Goal: Task Accomplishment & Management: Use online tool/utility

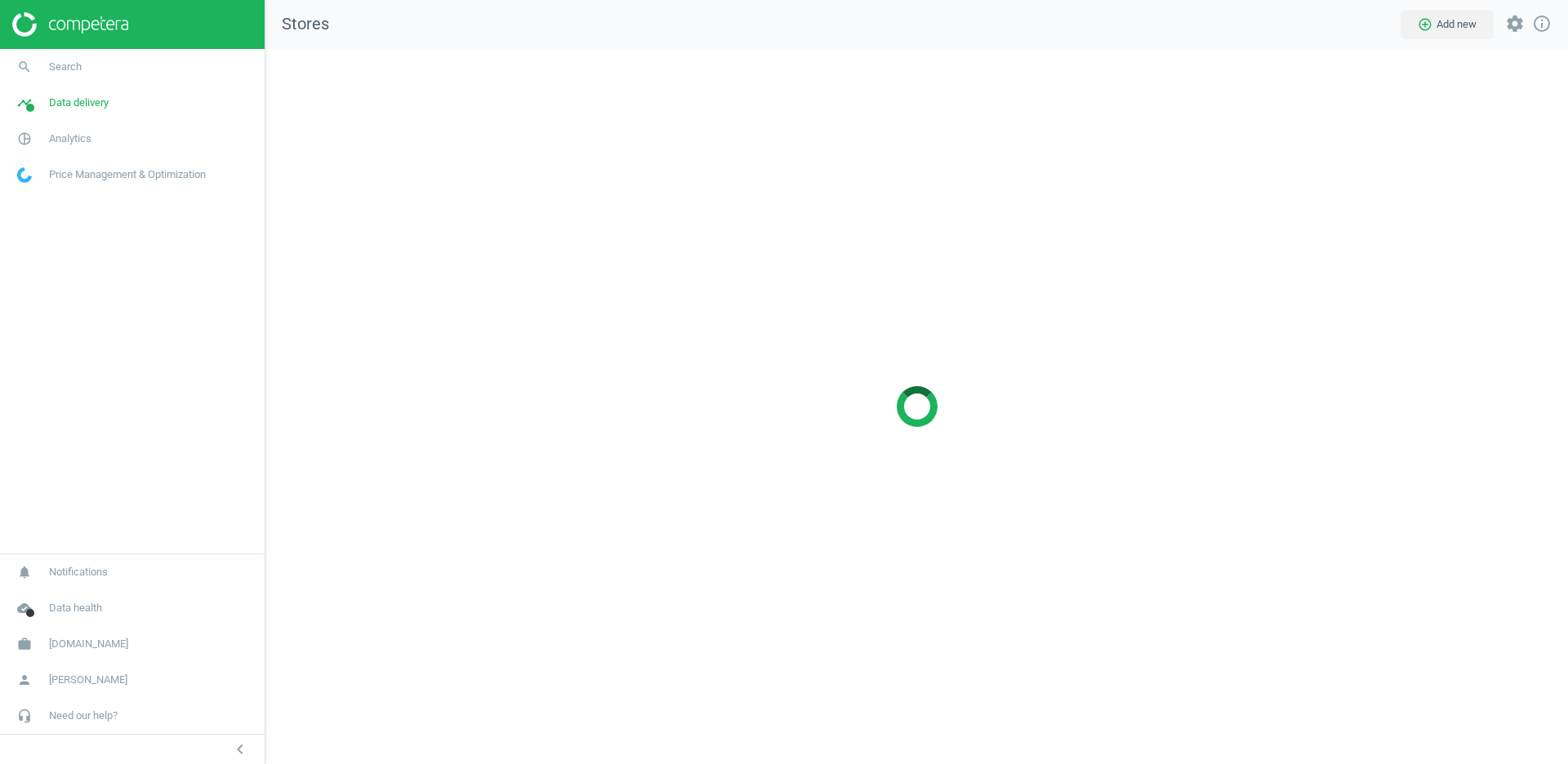
scroll to position [716, 1304]
click at [81, 642] on span "[DOMAIN_NAME]" at bounding box center [89, 644] width 79 height 15
click at [58, 594] on span "Switch campaign" at bounding box center [54, 596] width 72 height 13
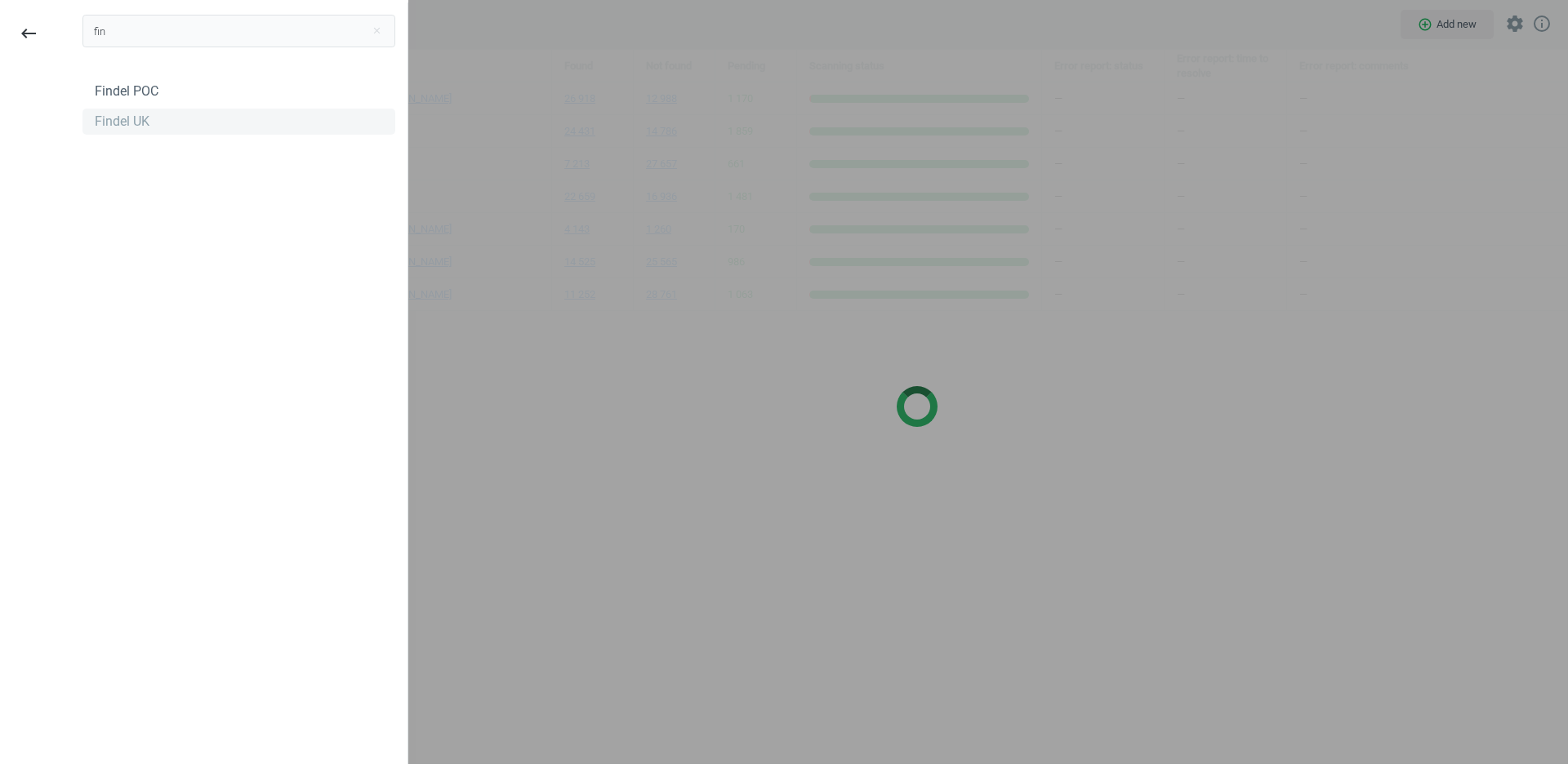
type input "fin"
click at [124, 120] on div "Findel UK" at bounding box center [122, 122] width 54 height 18
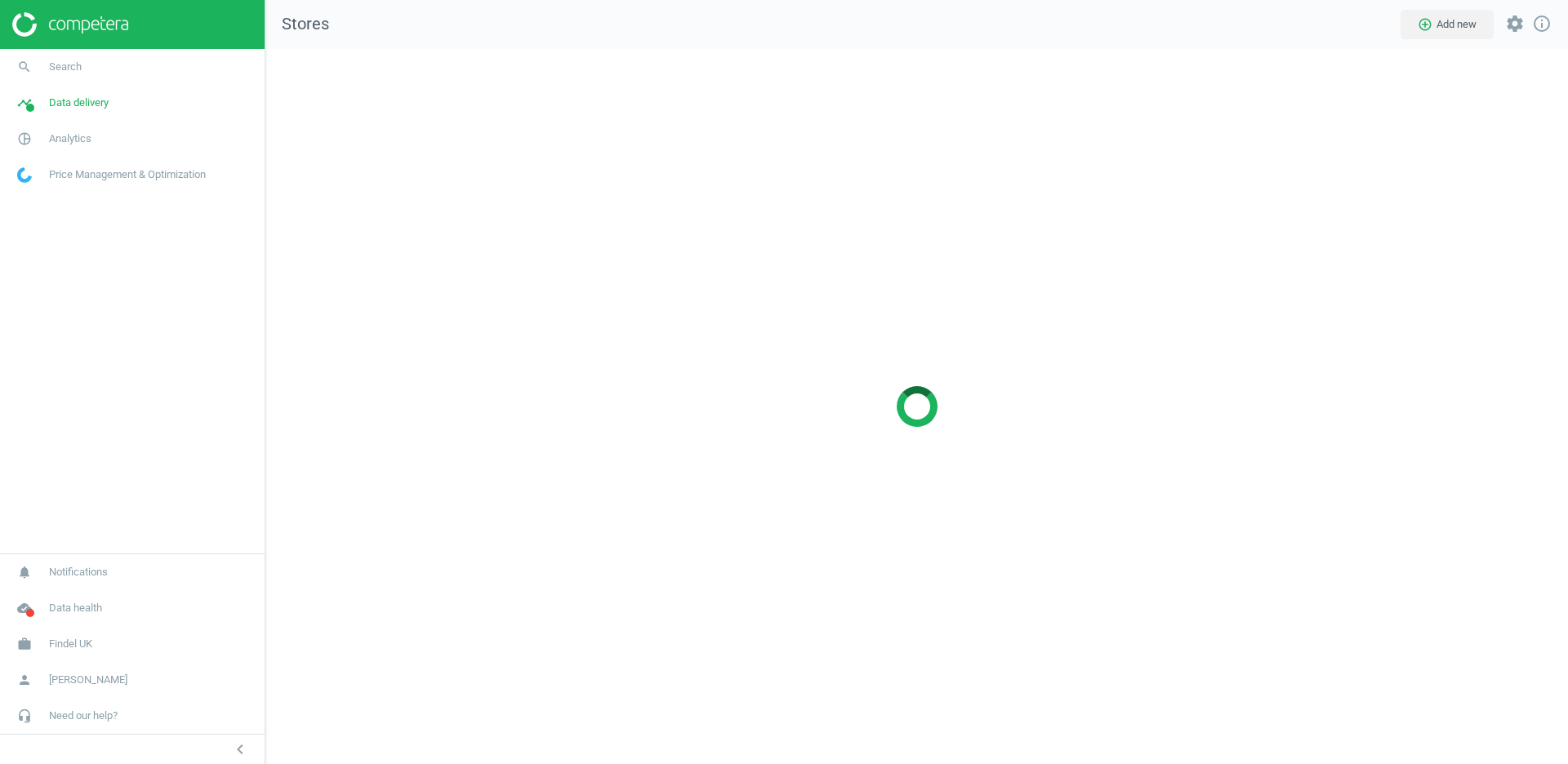
scroll to position [716, 1304]
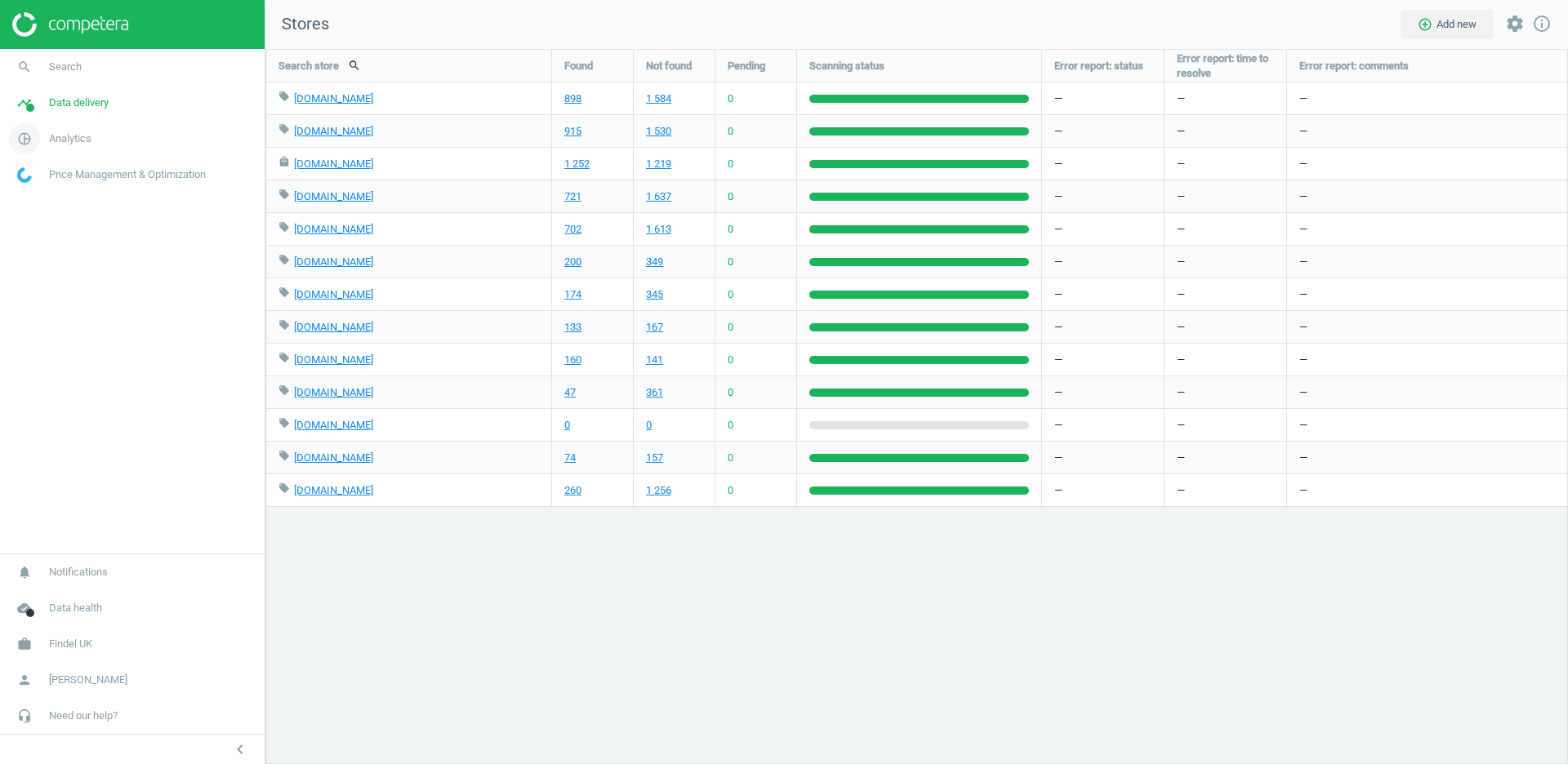
click at [64, 145] on span "Analytics" at bounding box center [70, 138] width 42 height 15
click at [72, 100] on span "Data delivery" at bounding box center [78, 103] width 60 height 15
click at [41, 179] on link "Matches" at bounding box center [132, 187] width 265 height 24
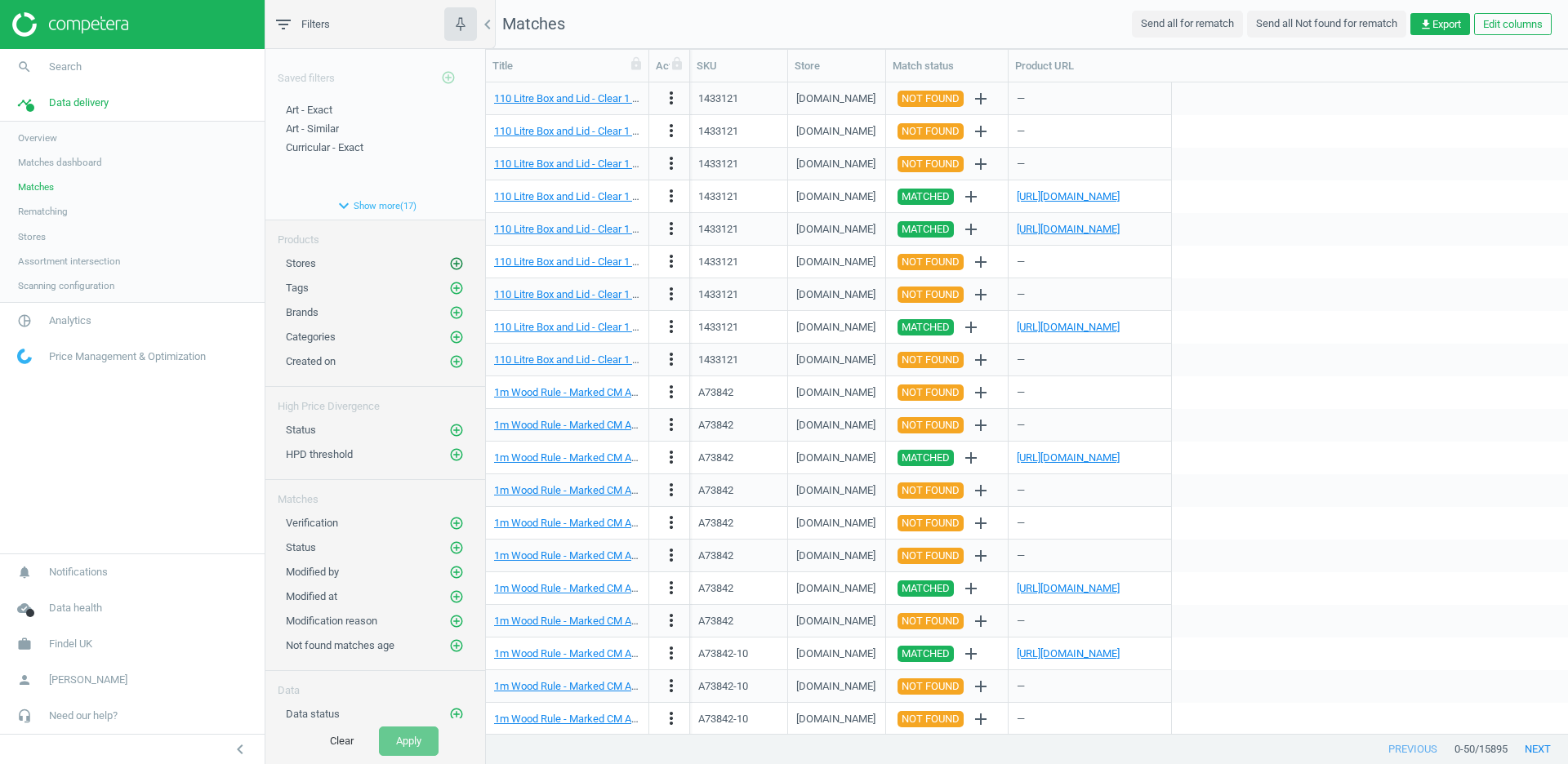
click at [457, 260] on icon "add_circle_outline" at bounding box center [456, 263] width 15 height 15
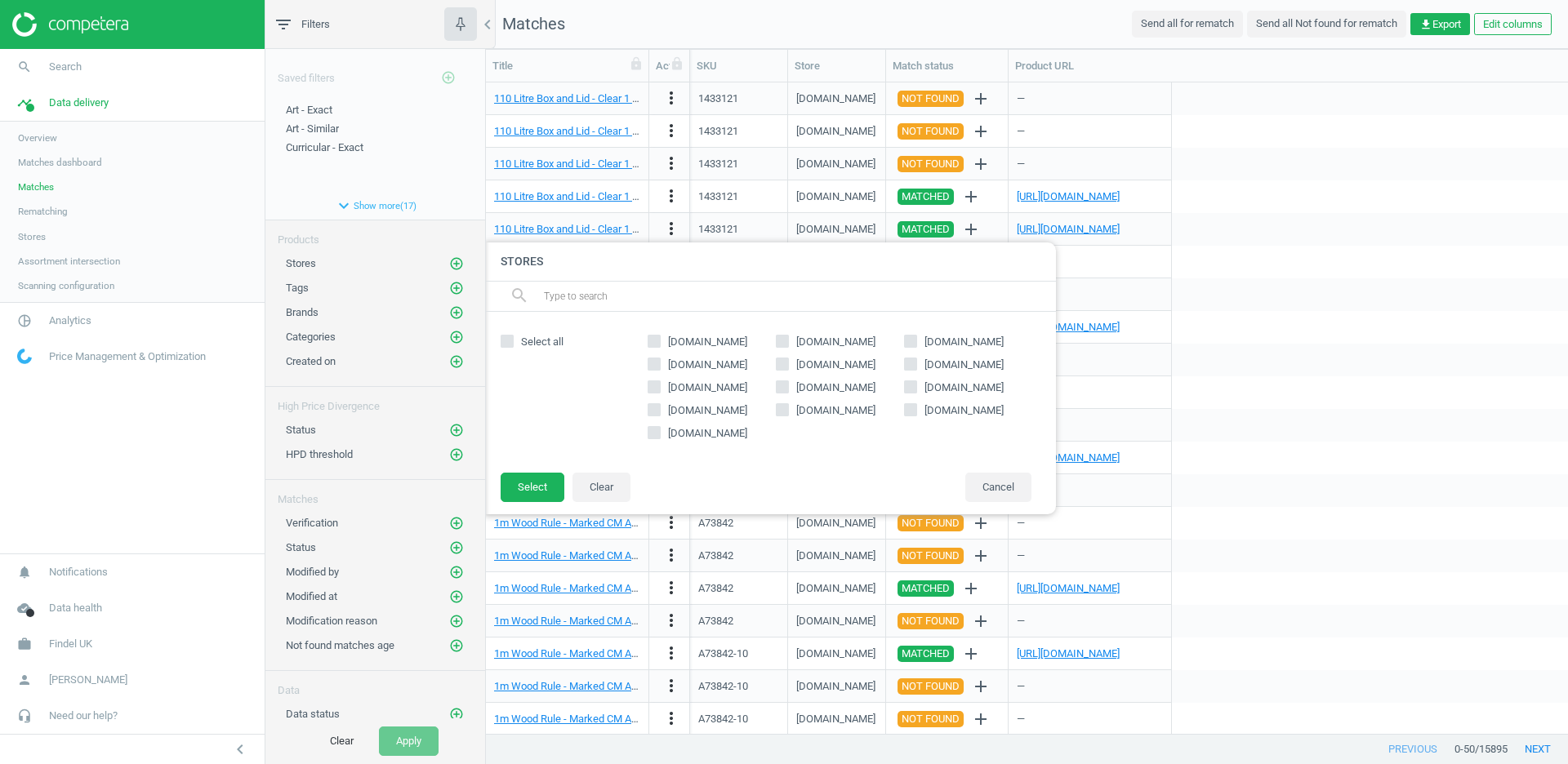
click at [797, 409] on span "lyreco.com" at bounding box center [836, 410] width 85 height 15
click at [787, 409] on input "lyreco.com" at bounding box center [782, 410] width 10 height 10
checkbox input "true"
click at [527, 475] on button "Select" at bounding box center [533, 487] width 64 height 29
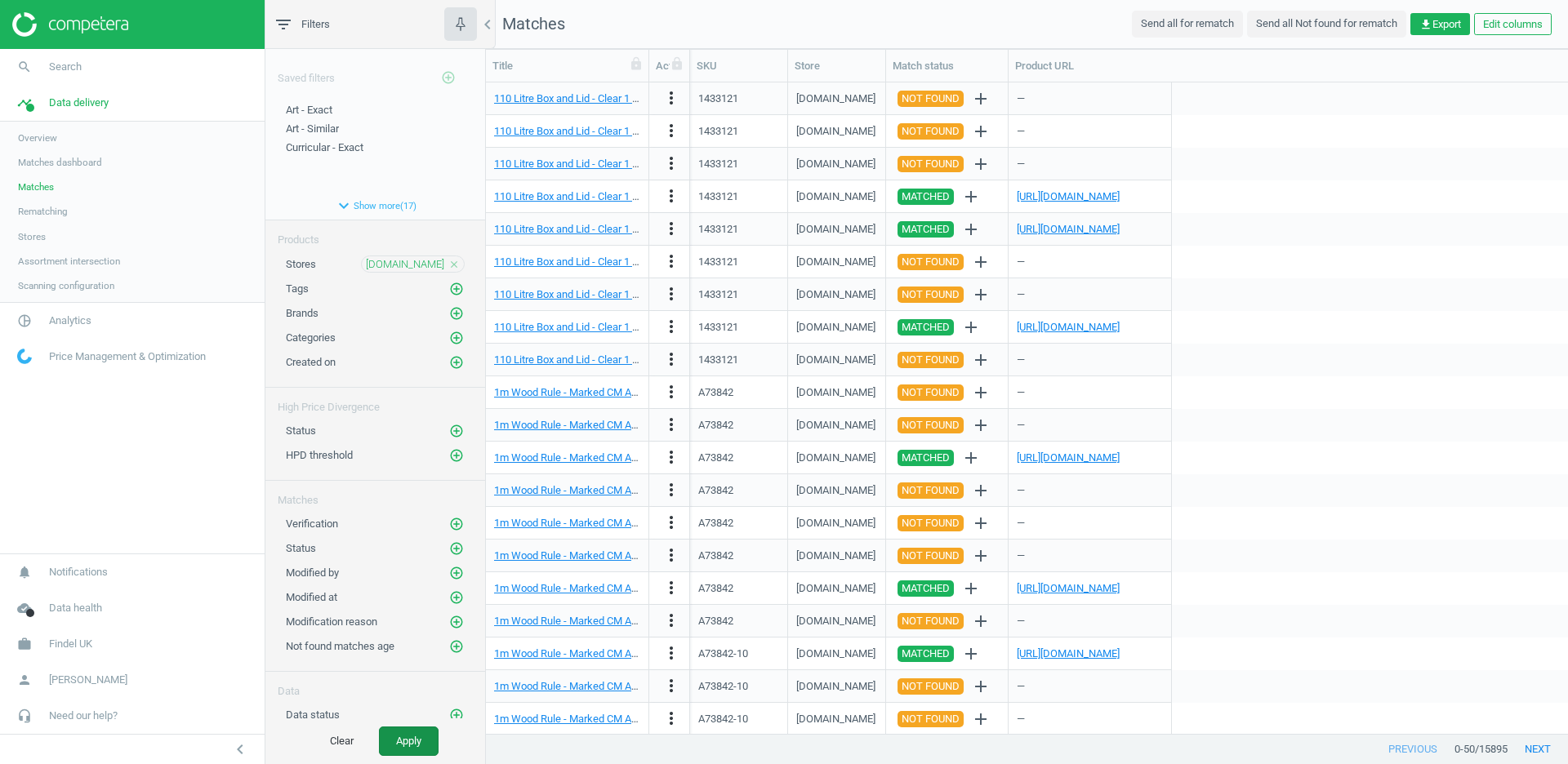
click at [411, 743] on button "Apply" at bounding box center [408, 742] width 60 height 29
